Goal: Information Seeking & Learning: Learn about a topic

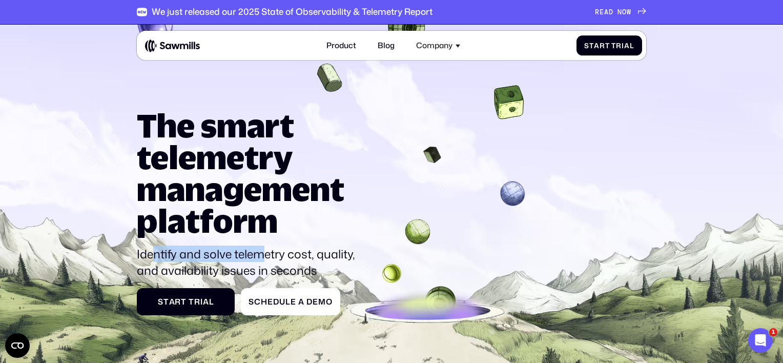
drag, startPoint x: 152, startPoint y: 252, endPoint x: 263, endPoint y: 256, distance: 110.8
click at [263, 256] on p "Identify and solve telemetry cost, quality, and availability issues in seconds" at bounding box center [250, 262] width 227 height 33
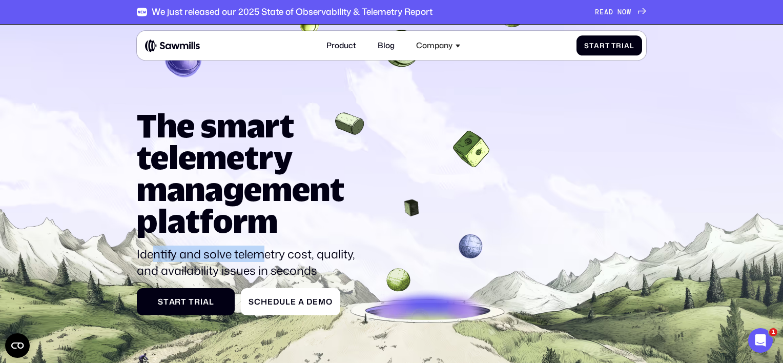
drag, startPoint x: 263, startPoint y: 256, endPoint x: 238, endPoint y: 258, distance: 24.7
click at [238, 258] on p "Identify and solve telemetry cost, quality, and availability issues in seconds" at bounding box center [250, 262] width 227 height 33
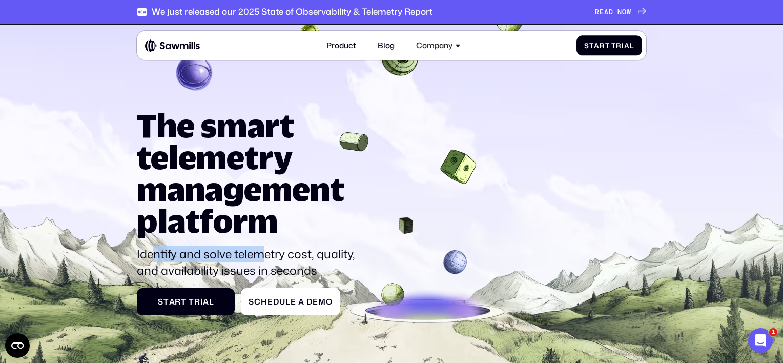
click at [238, 251] on p "Identify and solve telemetry cost, quality, and availability issues in seconds" at bounding box center [250, 262] width 227 height 33
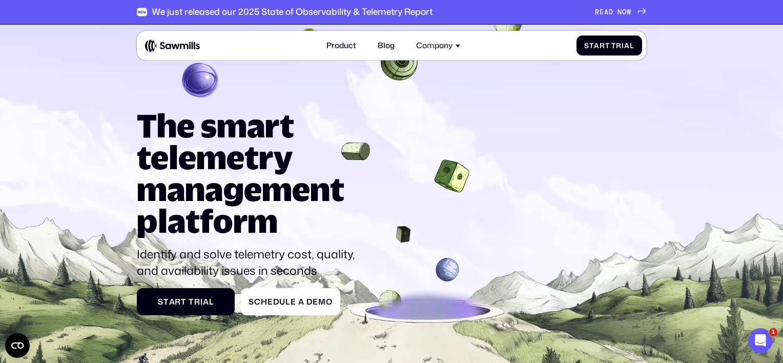
click at [297, 254] on p "Identify and solve telemetry cost, quality, and availability issues in seconds" at bounding box center [250, 262] width 227 height 33
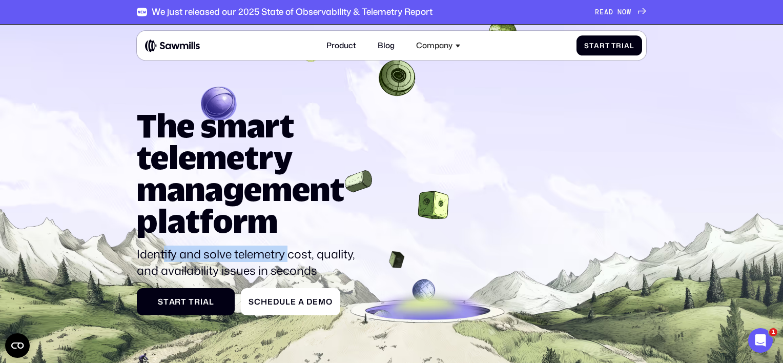
drag, startPoint x: 234, startPoint y: 254, endPoint x: 161, endPoint y: 238, distance: 74.5
click at [161, 238] on div "The smart telemetry management platform Identify and solve telemetry cost, qual…" at bounding box center [250, 194] width 227 height 169
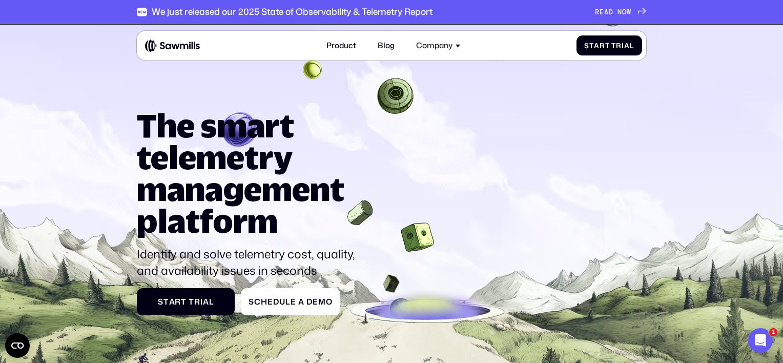
drag, startPoint x: 161, startPoint y: 238, endPoint x: 289, endPoint y: 273, distance: 132.8
click at [289, 274] on p "Identify and solve telemetry cost, quality, and availability issues in seconds" at bounding box center [250, 262] width 227 height 33
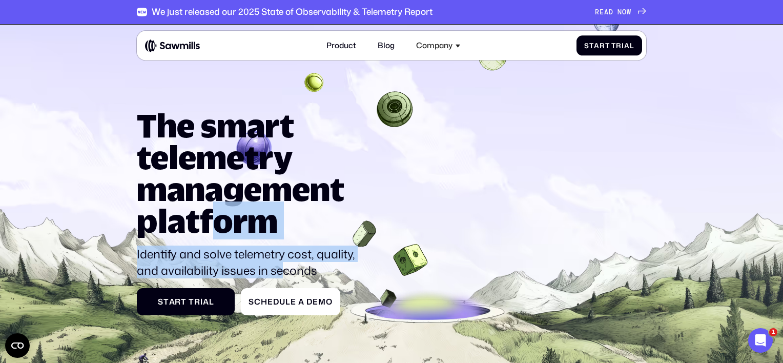
drag, startPoint x: 285, startPoint y: 266, endPoint x: 219, endPoint y: 237, distance: 72.3
click at [219, 237] on div "The smart telemetry management platform Identify and solve telemetry cost, qual…" at bounding box center [250, 194] width 227 height 169
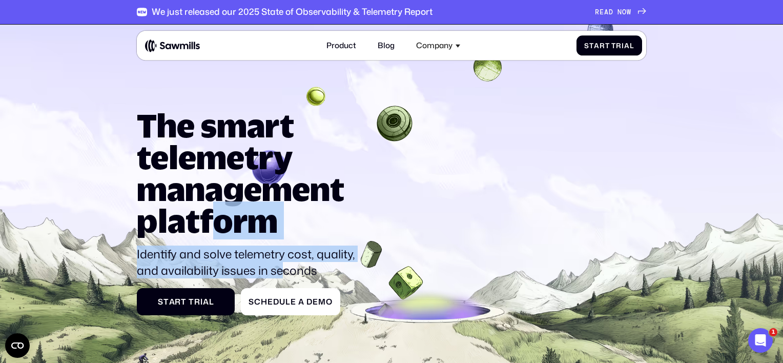
drag, startPoint x: 219, startPoint y: 237, endPoint x: 287, endPoint y: 262, distance: 72.7
click at [285, 259] on p "Identify and solve telemetry cost, quality, and availability issues in seconds" at bounding box center [250, 262] width 227 height 33
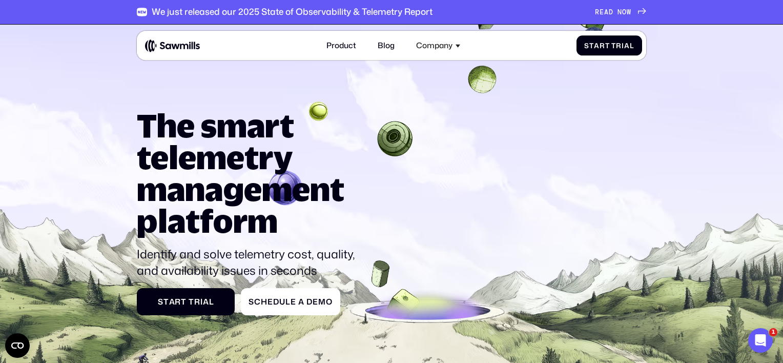
click at [290, 268] on p "Identify and solve telemetry cost, quality, and availability issues in seconds" at bounding box center [250, 262] width 227 height 33
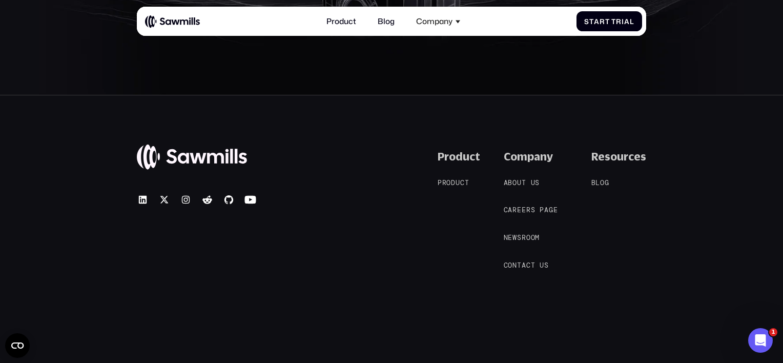
scroll to position [4366, 0]
